Goal: Task Accomplishment & Management: Complete application form

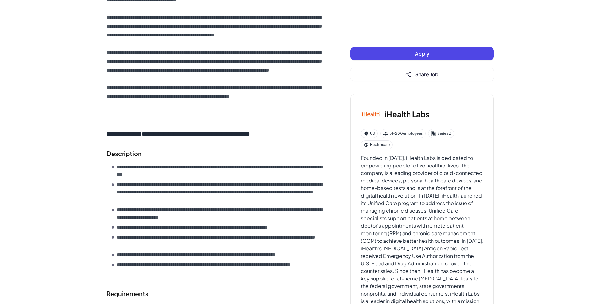
scroll to position [188, 0]
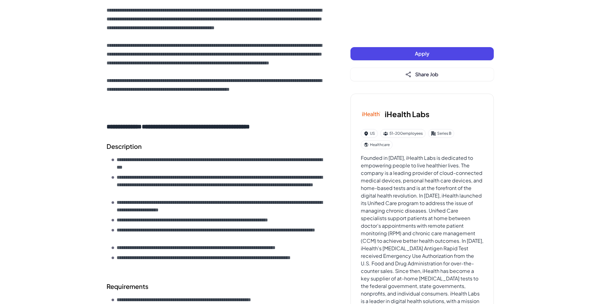
click at [384, 53] on button "Apply" at bounding box center [421, 53] width 143 height 13
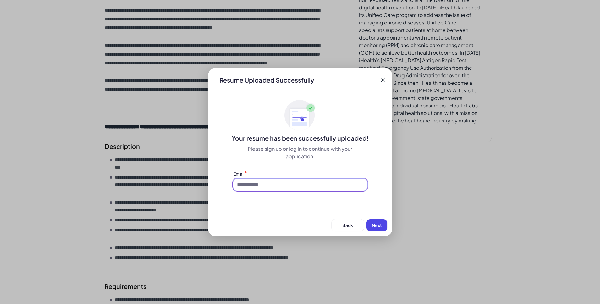
click at [284, 180] on input at bounding box center [300, 185] width 134 height 12
type input "**********"
click at [378, 224] on span "Next" at bounding box center [377, 225] width 10 height 6
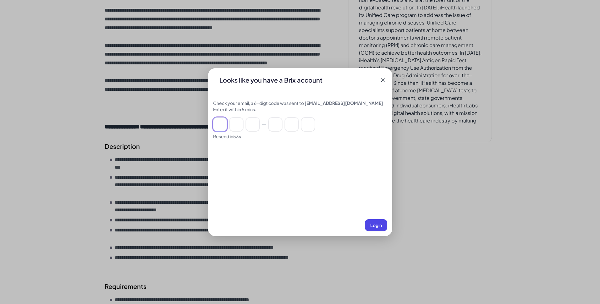
click at [217, 126] on input at bounding box center [220, 125] width 14 height 14
paste input "******"
type input "*"
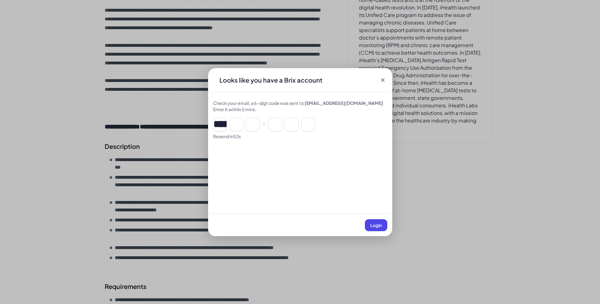
type input "*"
click at [375, 227] on span "Login" at bounding box center [376, 225] width 12 height 6
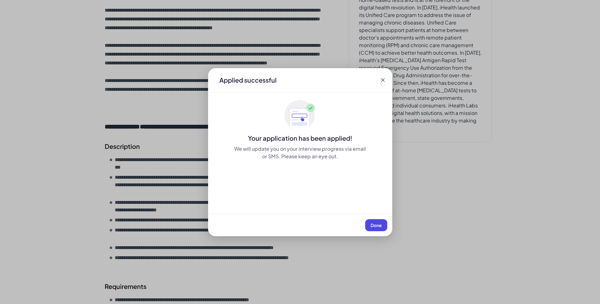
click at [382, 76] on div "Applied successful" at bounding box center [300, 80] width 184 height 24
